Goal: Task Accomplishment & Management: Manage account settings

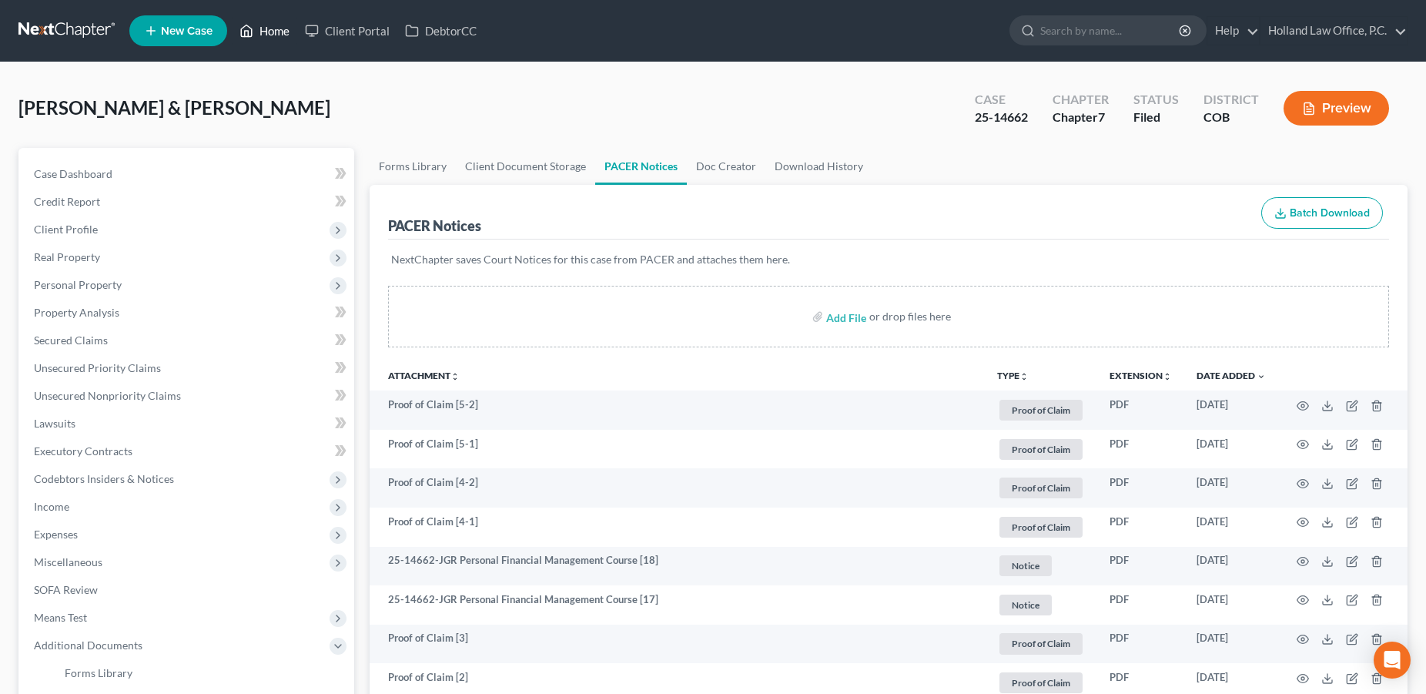
click at [270, 28] on link "Home" at bounding box center [264, 31] width 65 height 28
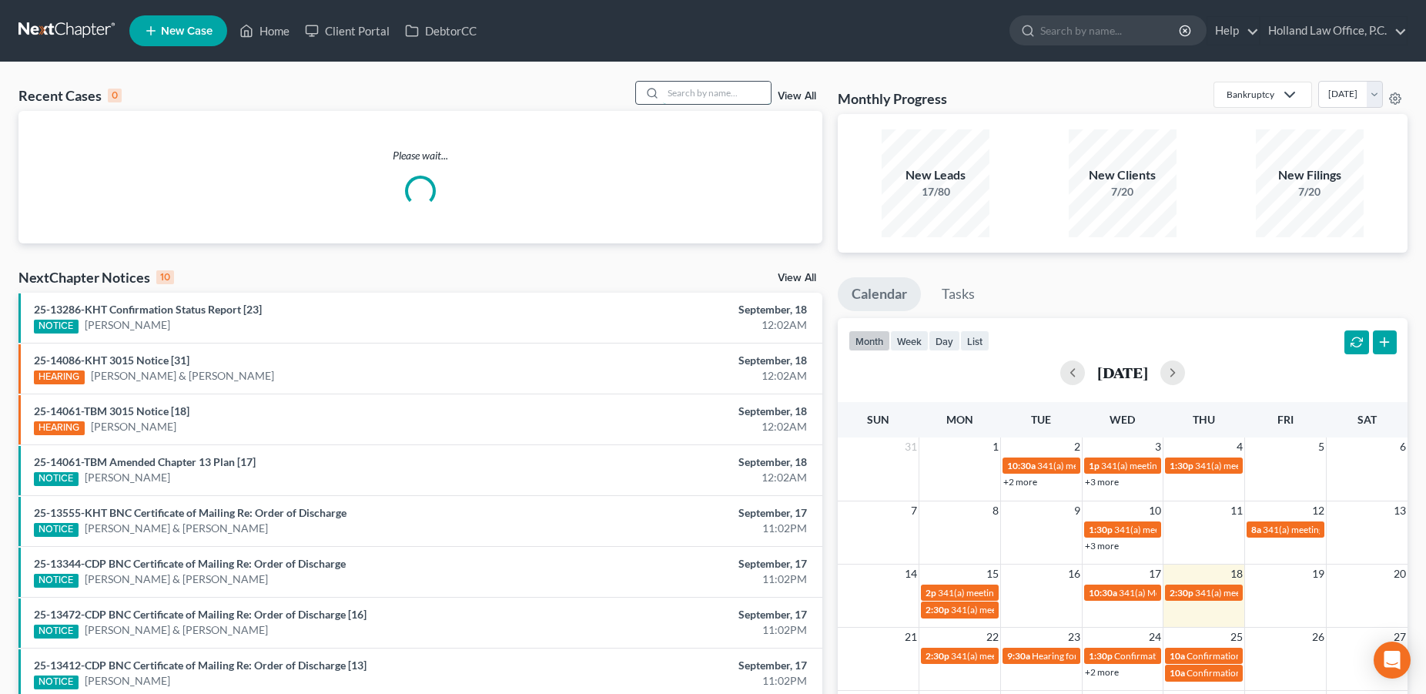
click at [663, 89] on input "search" at bounding box center [717, 93] width 108 height 22
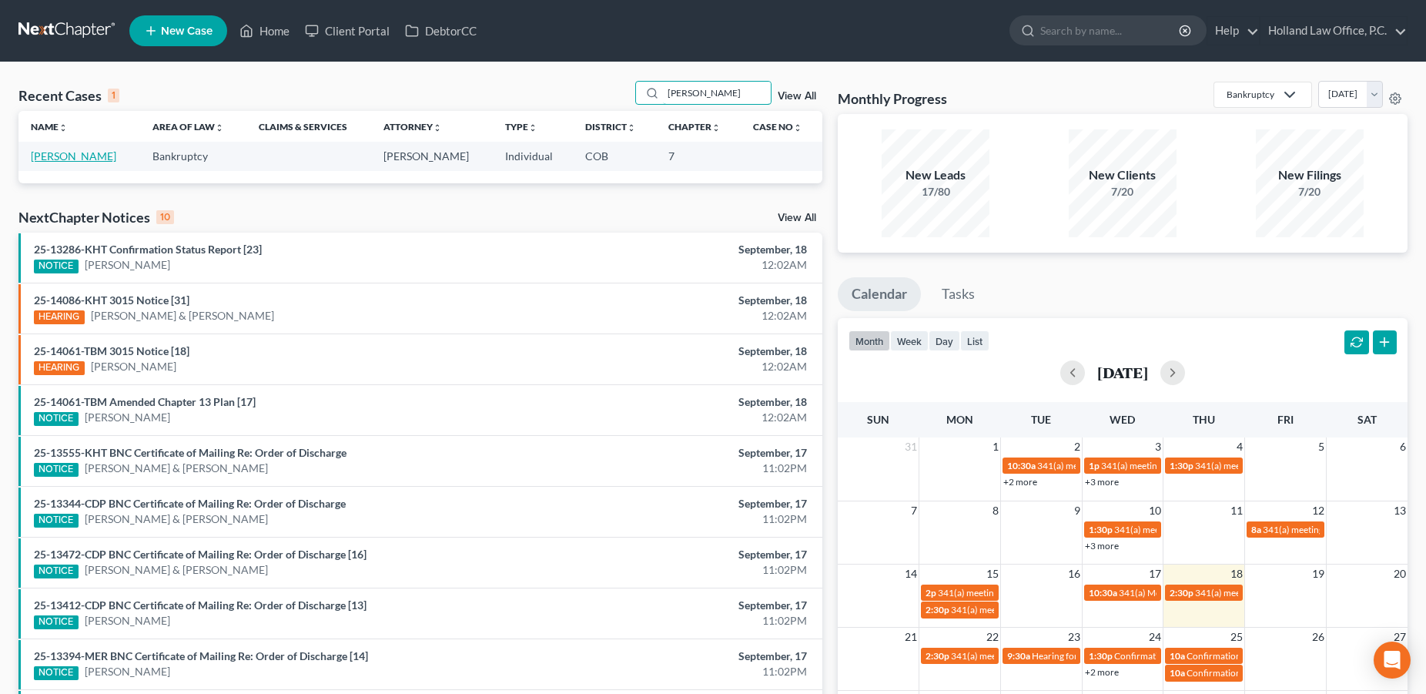
type input "[PERSON_NAME]"
click at [73, 162] on link "[PERSON_NAME]" at bounding box center [73, 155] width 85 height 13
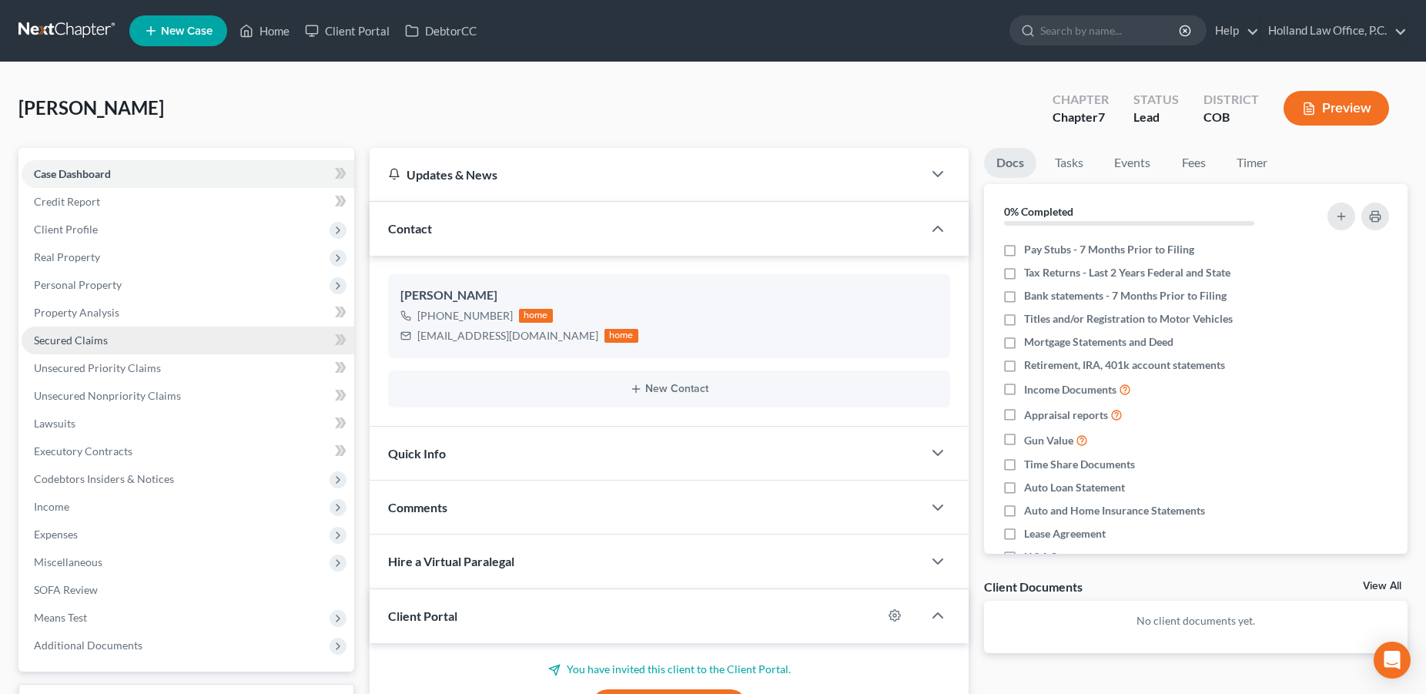
click at [89, 345] on span "Secured Claims" at bounding box center [71, 339] width 74 height 13
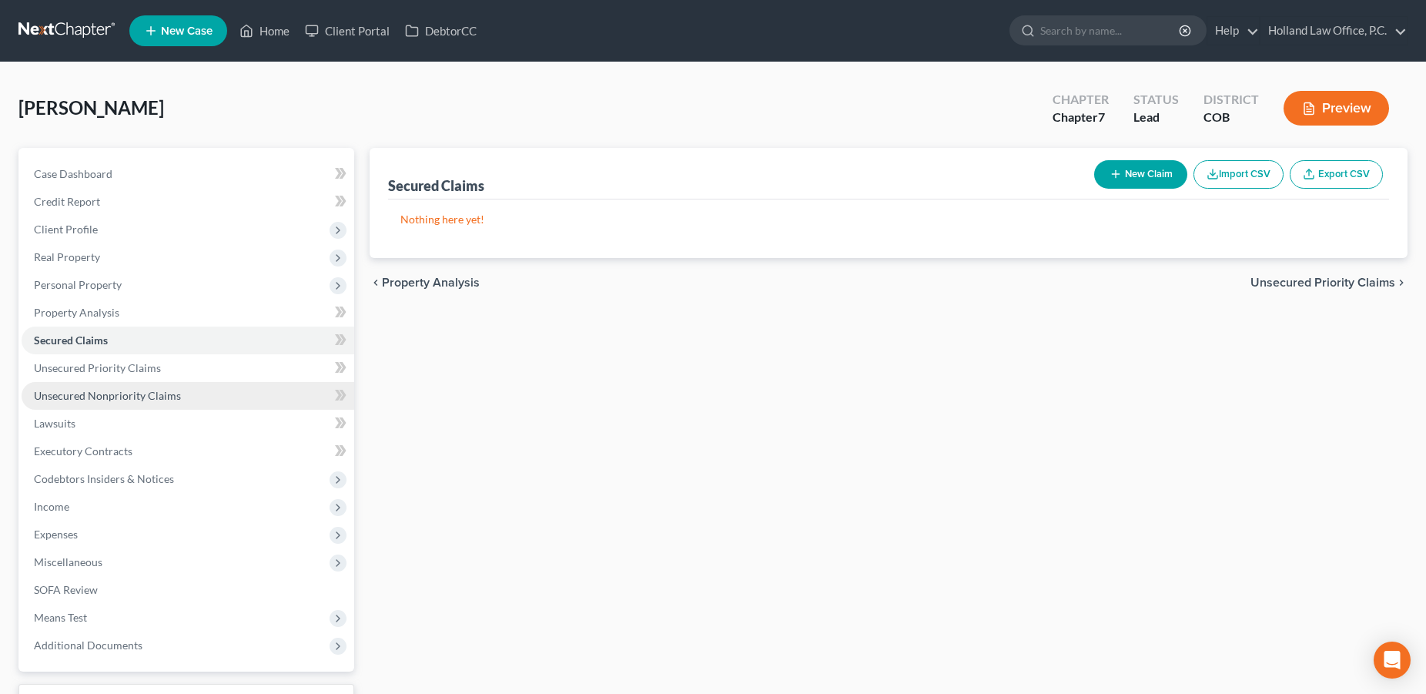
click at [149, 390] on span "Unsecured Nonpriority Claims" at bounding box center [107, 395] width 147 height 13
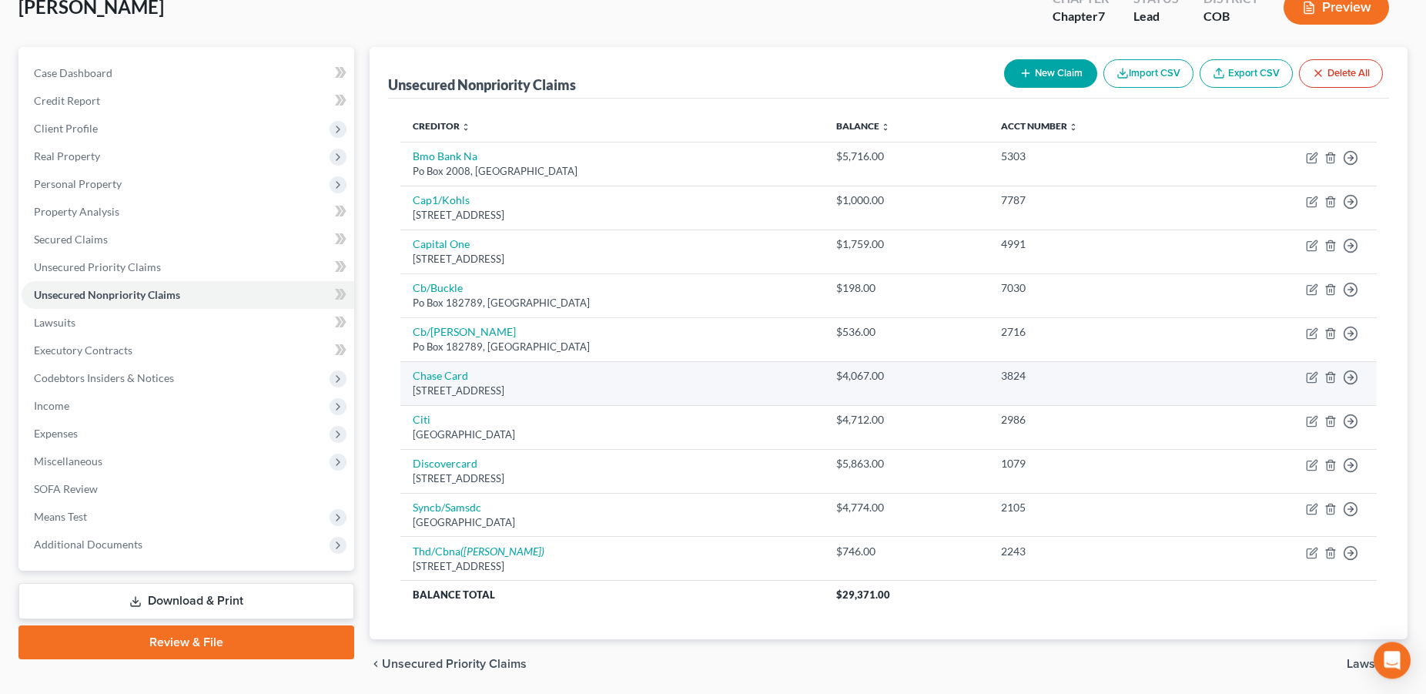
scroll to position [154, 0]
